Goal: Transaction & Acquisition: Purchase product/service

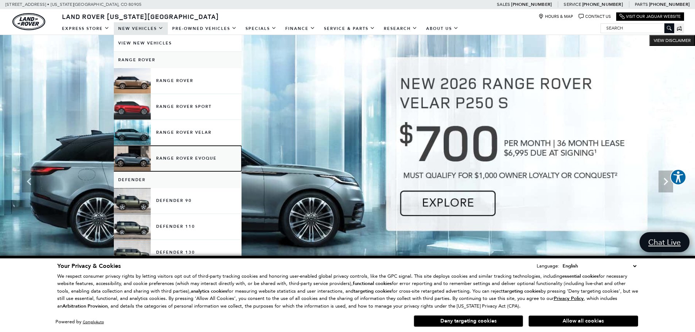
click at [178, 157] on link "Range Rover Evoque" at bounding box center [178, 159] width 128 height 26
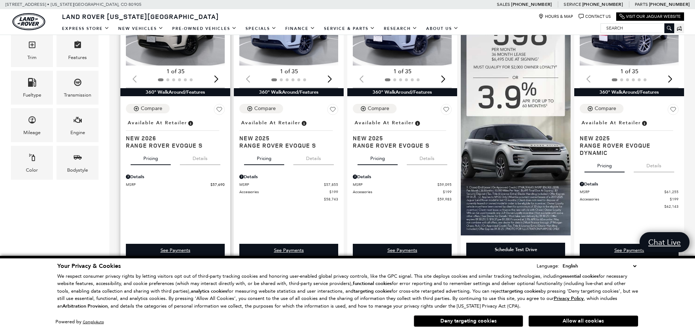
scroll to position [292, 0]
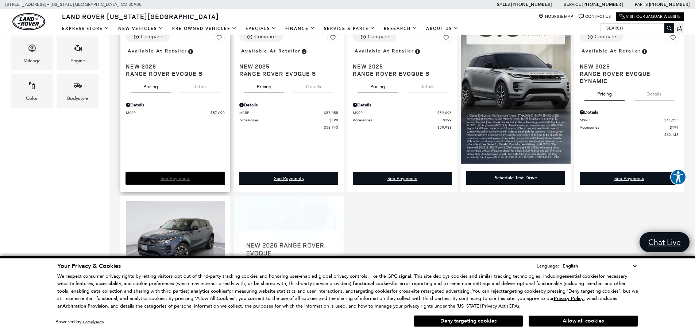
click at [158, 181] on link "See Payments" at bounding box center [175, 178] width 99 height 13
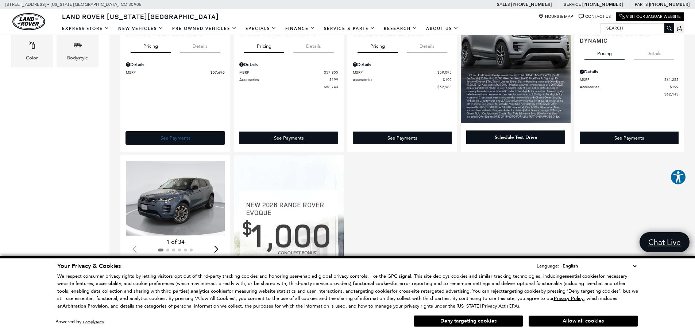
scroll to position [365, 0]
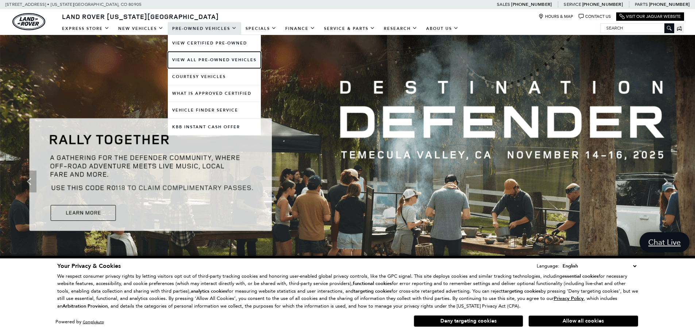
click at [198, 56] on link "View All Pre-Owned Vehicles" at bounding box center [214, 60] width 93 height 16
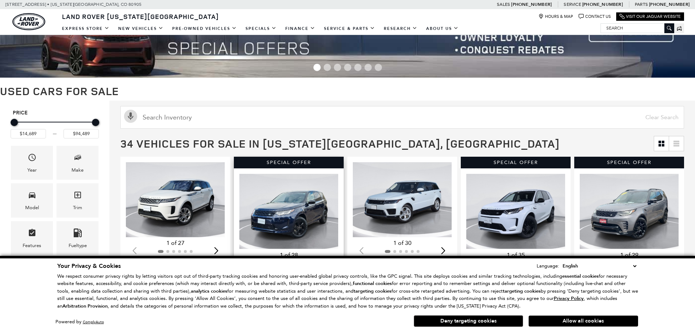
scroll to position [146, 0]
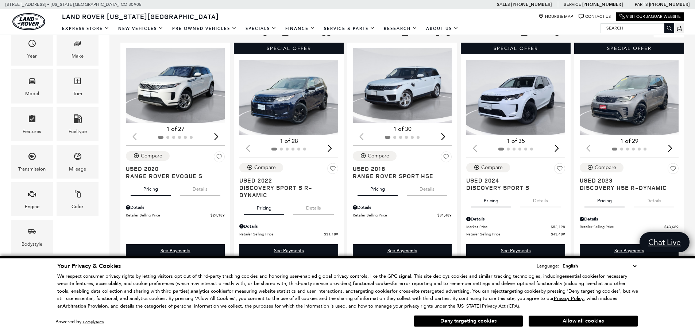
click at [417, 320] on button "Deny targeting cookies" at bounding box center [468, 322] width 109 height 12
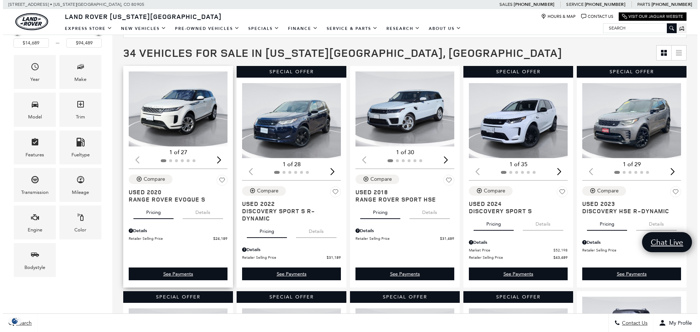
scroll to position [109, 0]
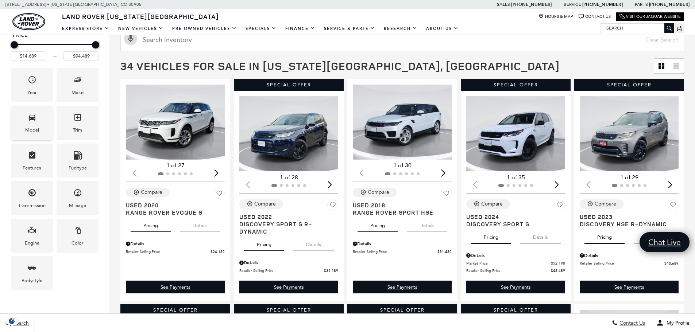
click at [48, 123] on div "Model" at bounding box center [32, 123] width 42 height 34
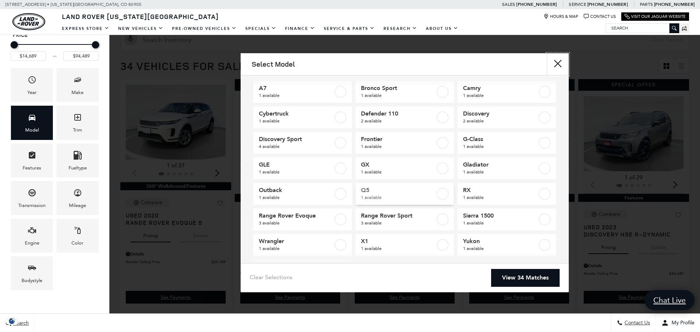
scroll to position [64, 0]
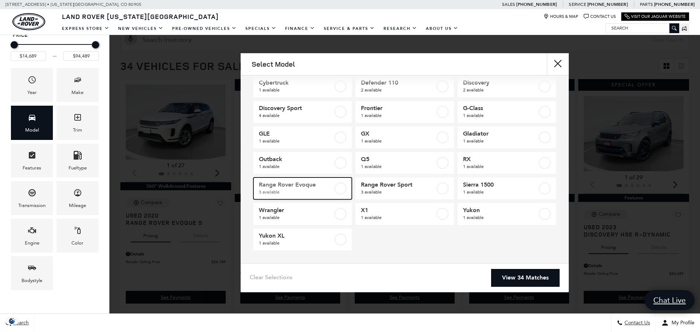
click at [287, 185] on span "Range Rover Evoque" at bounding box center [296, 184] width 74 height 7
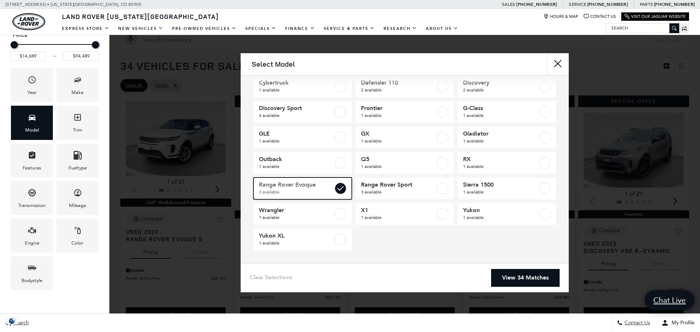
type input "$24,189"
type input "$53,289"
checkbox input "true"
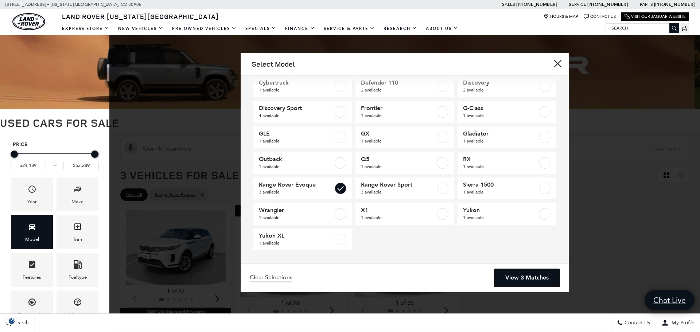
click at [531, 275] on link "View 3 Matches" at bounding box center [527, 278] width 65 height 18
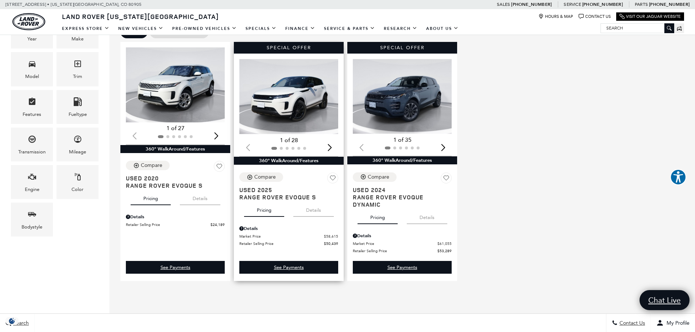
scroll to position [219, 0]
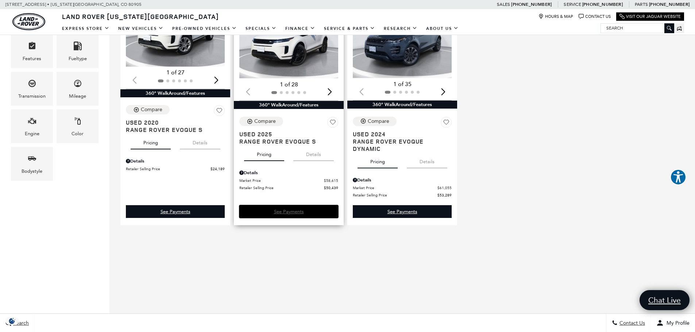
click at [302, 210] on link "See Payments" at bounding box center [288, 211] width 99 height 13
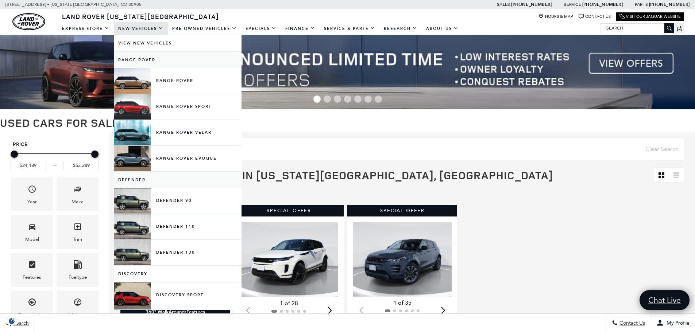
scroll to position [109, 0]
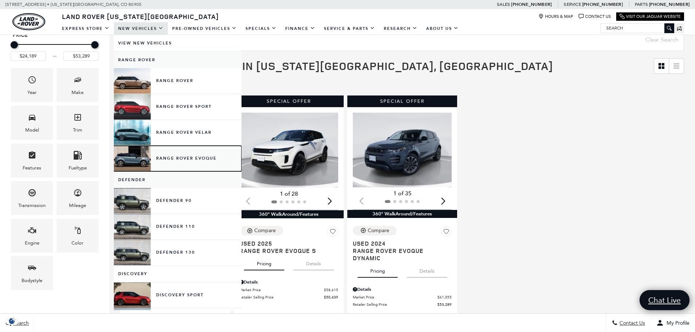
click at [186, 158] on link "Range Rover Evoque" at bounding box center [178, 159] width 128 height 26
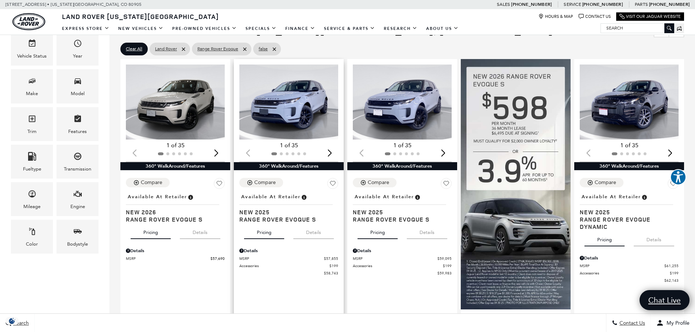
scroll to position [219, 0]
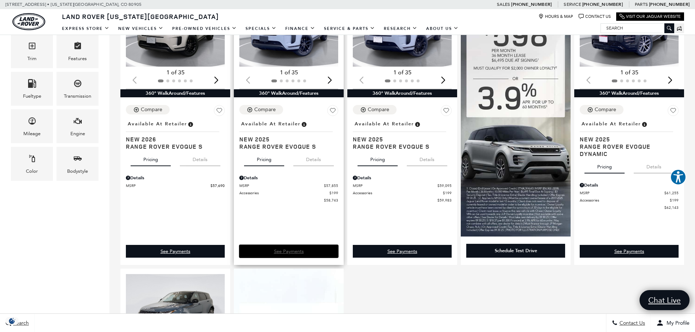
click at [312, 258] on link "See Payments" at bounding box center [288, 251] width 99 height 13
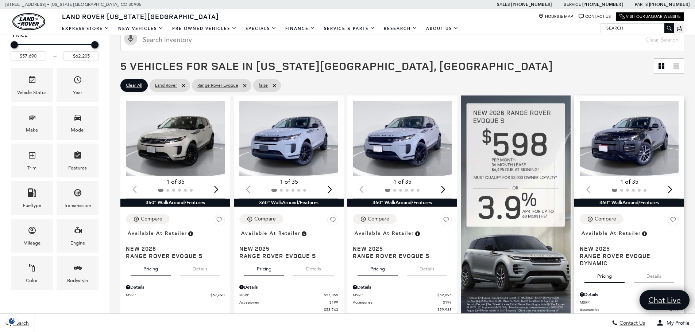
click at [664, 143] on img "1 / 2" at bounding box center [630, 138] width 100 height 75
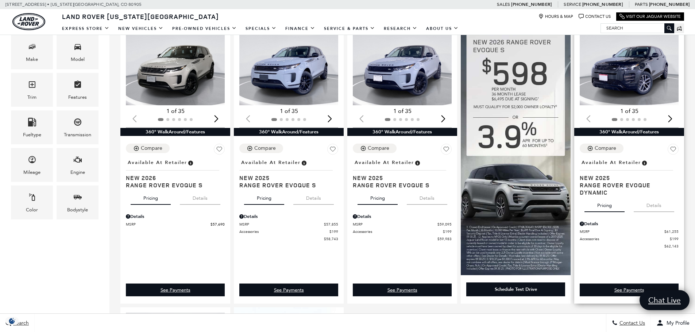
scroll to position [182, 0]
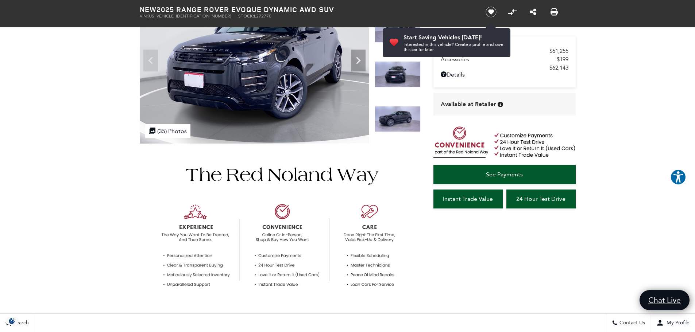
scroll to position [36, 0]
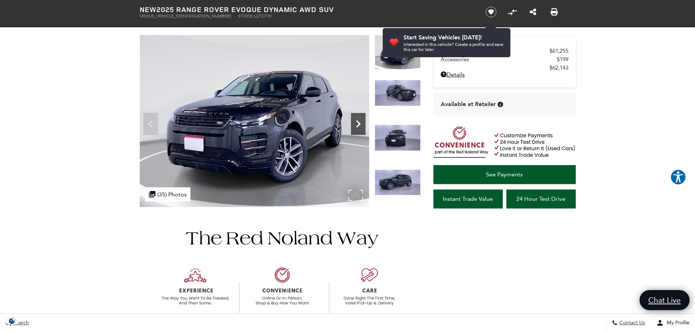
click at [364, 129] on icon "Next" at bounding box center [358, 124] width 15 height 15
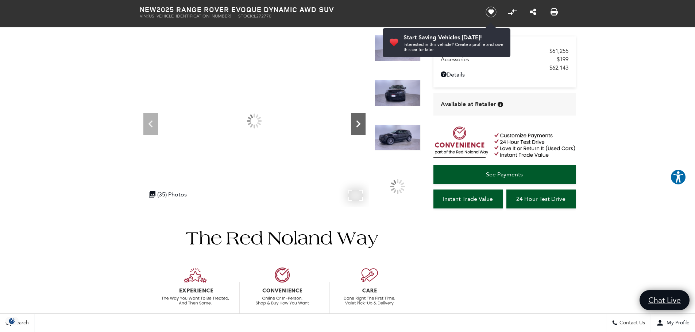
click at [364, 129] on icon "Next" at bounding box center [358, 124] width 15 height 15
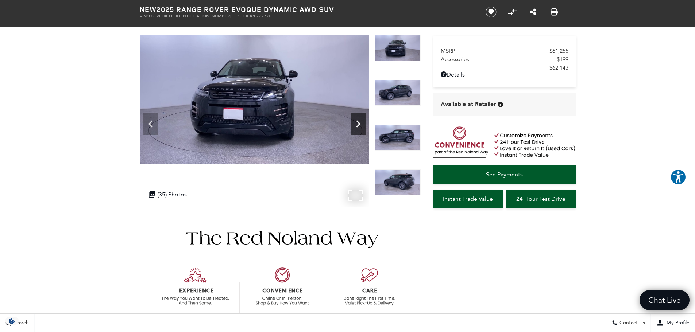
click at [364, 129] on icon "Next" at bounding box center [358, 124] width 15 height 15
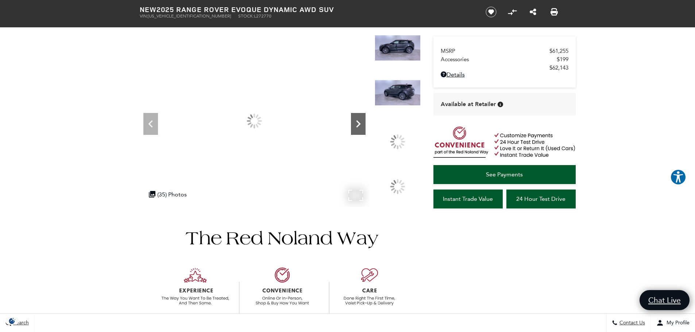
click at [364, 129] on icon "Next" at bounding box center [358, 124] width 15 height 15
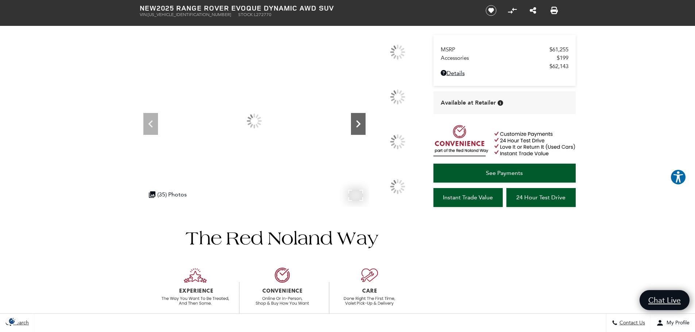
scroll to position [0, 0]
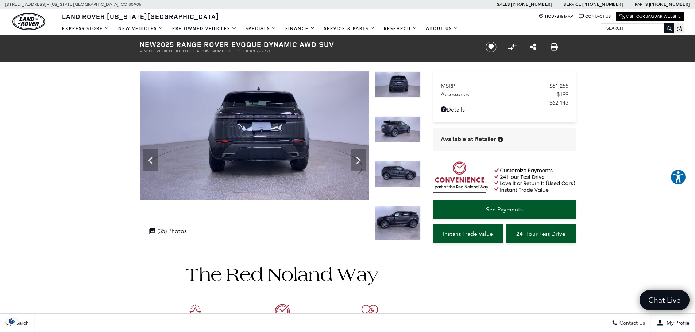
click at [398, 96] on img at bounding box center [398, 84] width 46 height 26
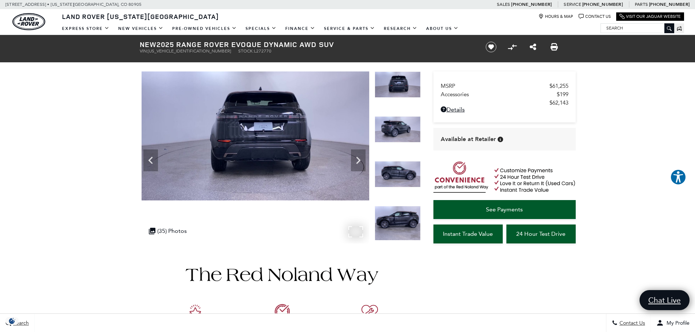
click at [144, 159] on div "360 WalkAround Powered By SpinCar" at bounding box center [254, 157] width 229 height 172
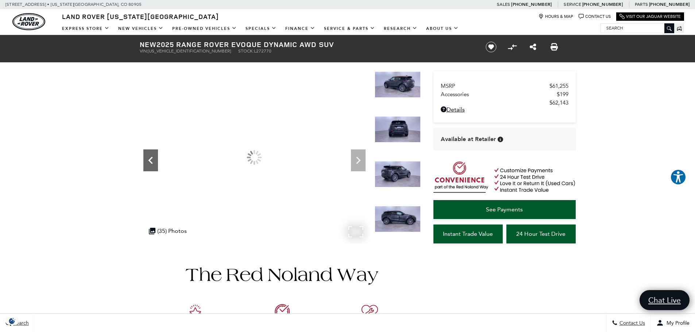
click at [146, 158] on icon "Previous" at bounding box center [150, 160] width 15 height 15
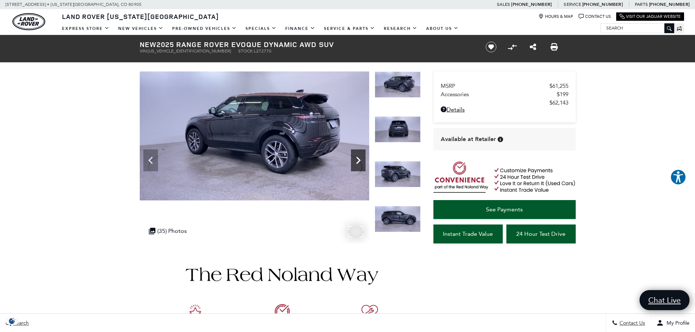
click at [364, 160] on icon "Next" at bounding box center [358, 160] width 15 height 15
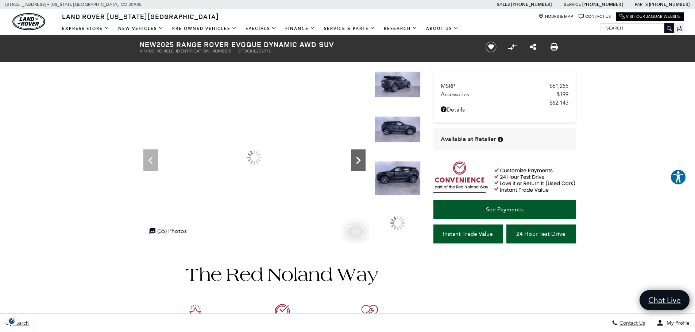
click at [363, 160] on icon "Next" at bounding box center [358, 160] width 15 height 15
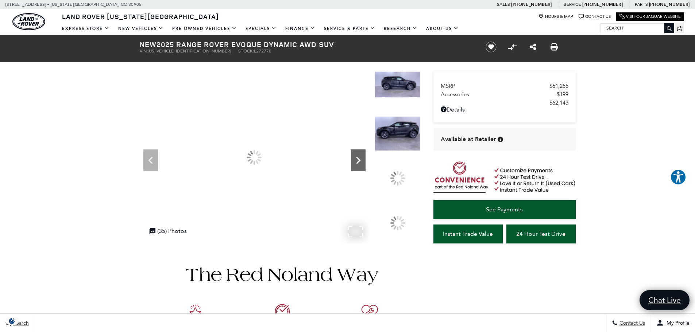
click at [363, 160] on icon "Next" at bounding box center [358, 160] width 15 height 15
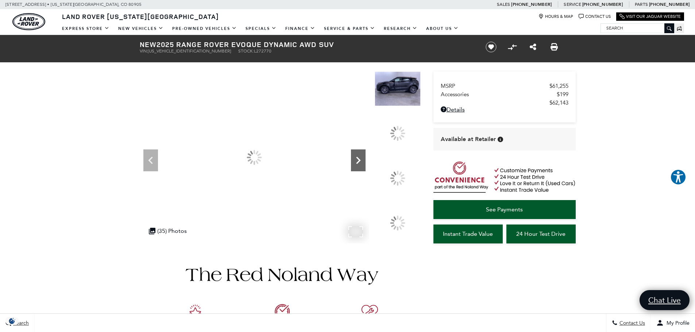
click at [363, 160] on icon "Next" at bounding box center [358, 160] width 15 height 15
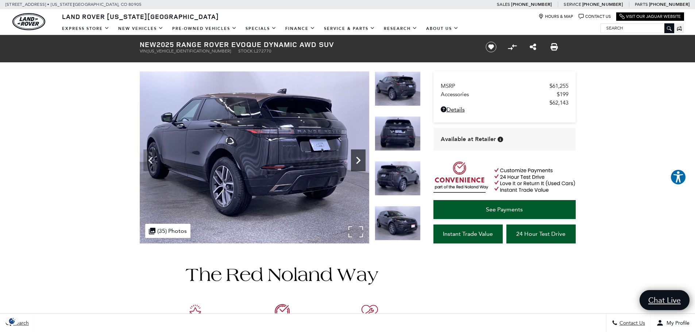
click at [362, 160] on icon "Next" at bounding box center [358, 160] width 15 height 15
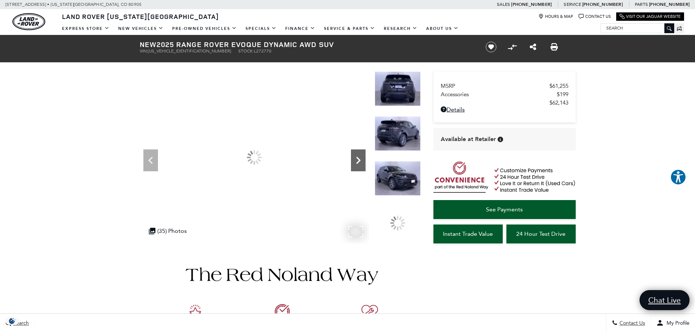
click at [362, 160] on icon "Next" at bounding box center [358, 160] width 15 height 15
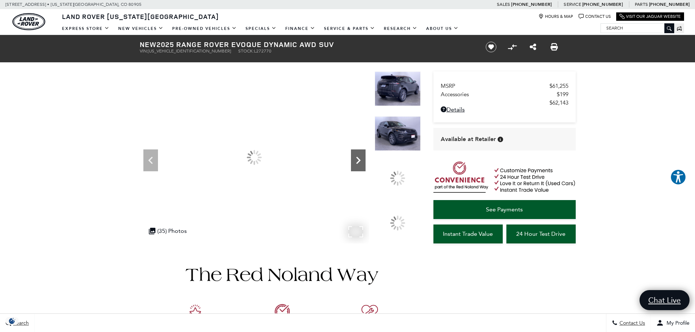
click at [362, 160] on icon "Next" at bounding box center [358, 160] width 15 height 15
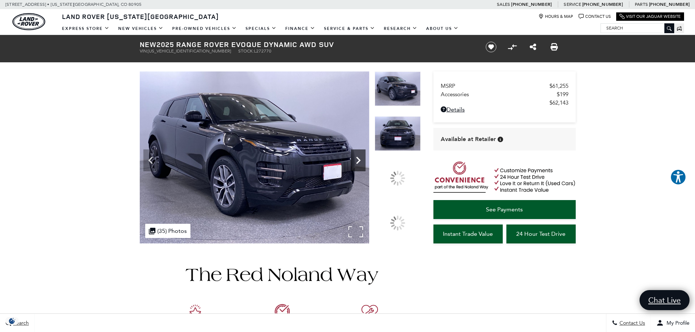
click at [362, 160] on icon "Next" at bounding box center [358, 160] width 15 height 15
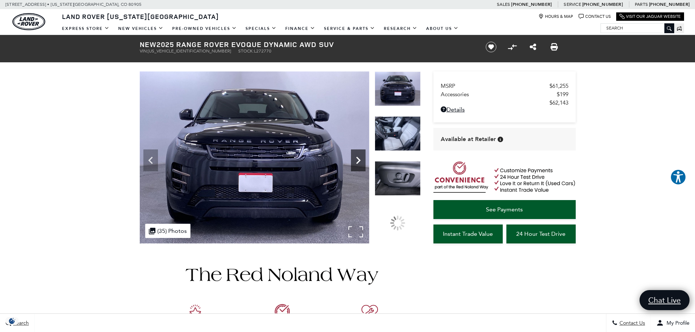
click at [362, 160] on icon "Next" at bounding box center [358, 160] width 15 height 15
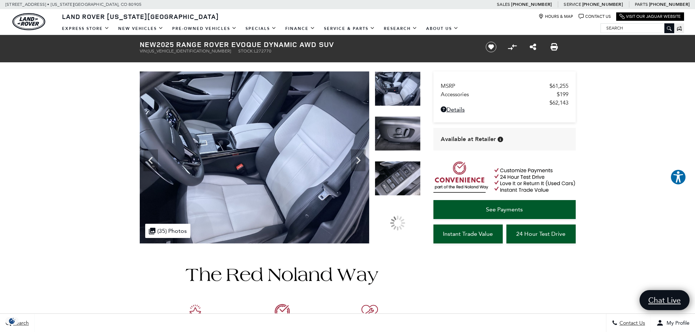
click at [386, 93] on img at bounding box center [398, 88] width 46 height 35
click at [397, 222] on img at bounding box center [398, 223] width 46 height 35
